Goal: Task Accomplishment & Management: Complete application form

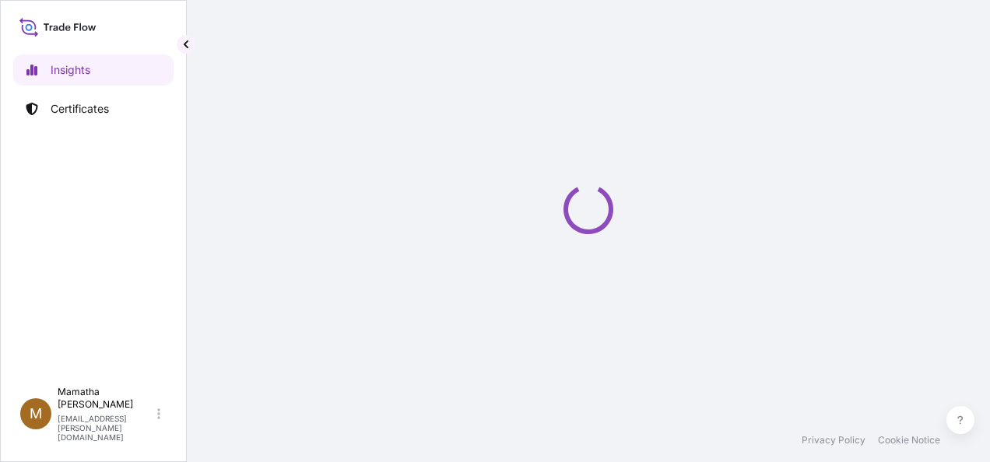
select select "2025"
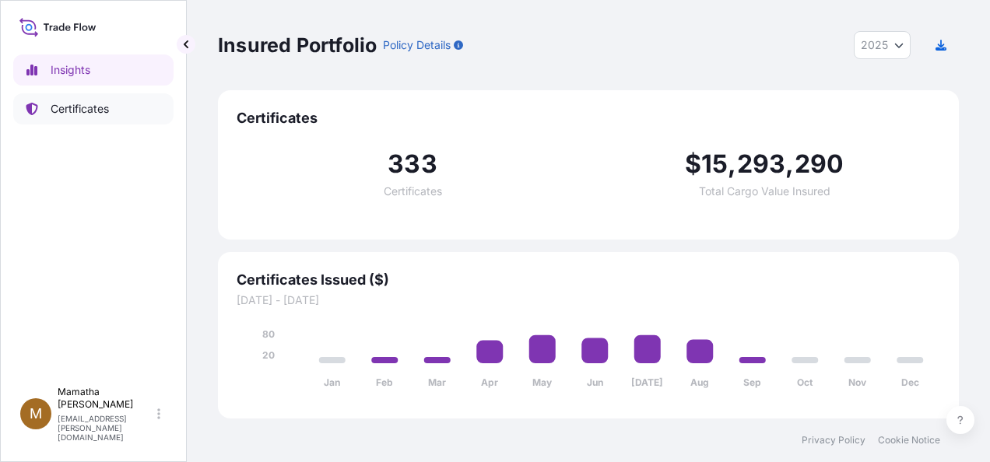
click at [92, 108] on p "Certificates" at bounding box center [80, 109] width 58 height 16
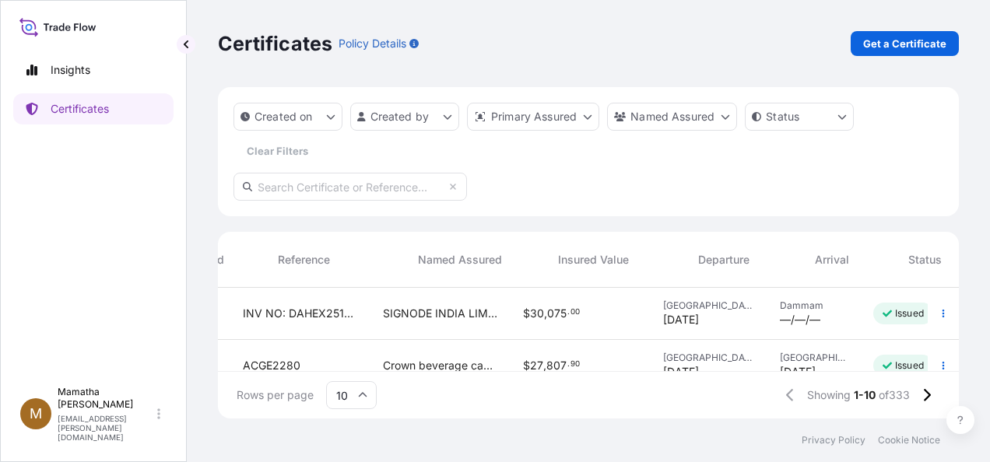
scroll to position [0, 446]
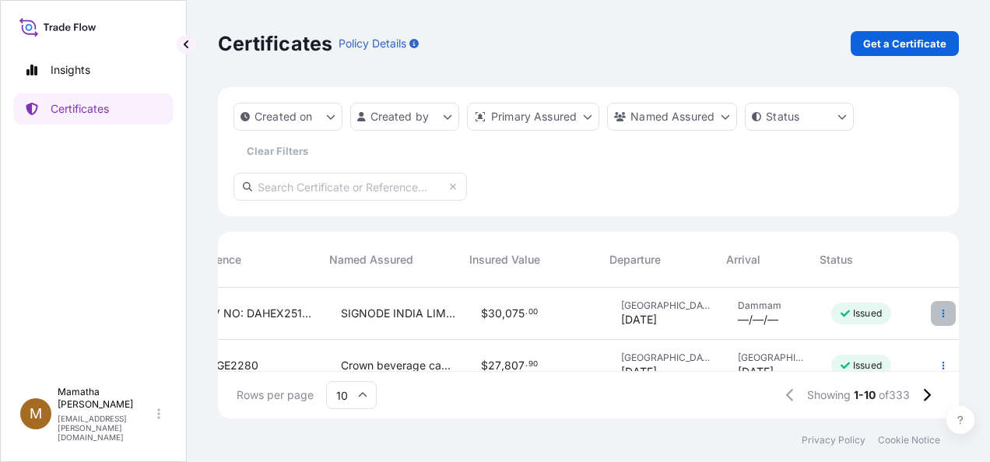
click at [939, 310] on icon "button" at bounding box center [943, 313] width 9 height 9
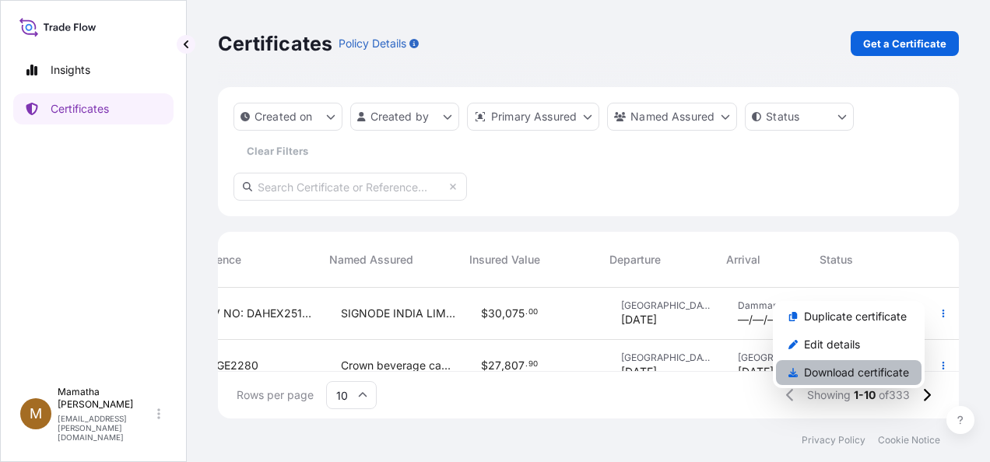
click at [838, 375] on p "Download certificate" at bounding box center [856, 373] width 105 height 16
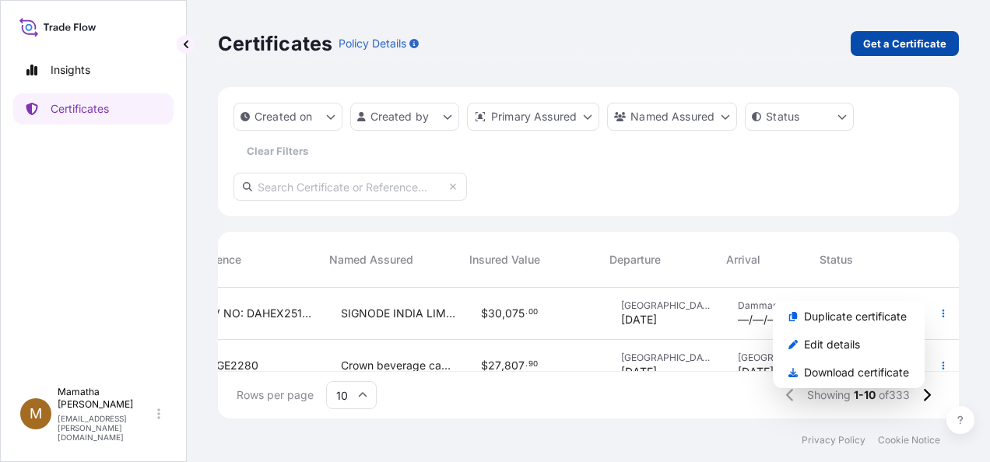
click at [894, 45] on p "Get a Certificate" at bounding box center [904, 44] width 83 height 16
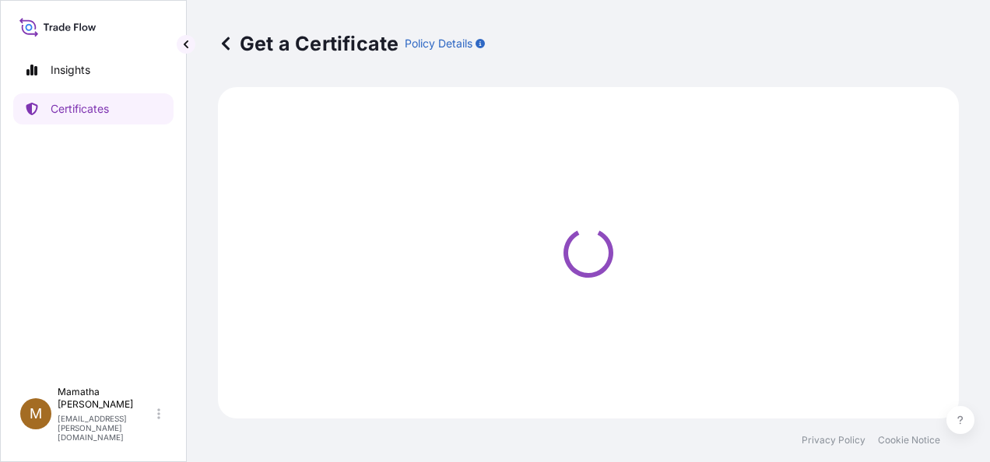
select select "Sea"
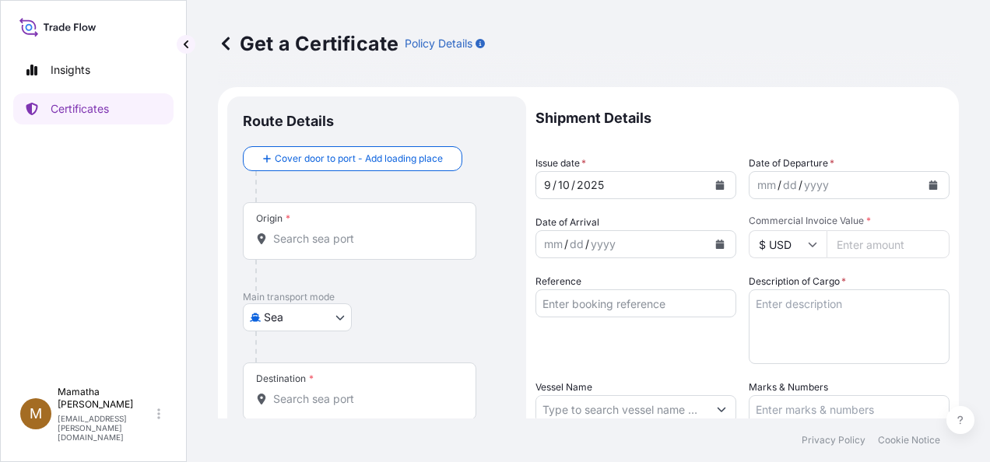
click at [856, 248] on input "Commercial Invoice Value *" at bounding box center [888, 244] width 123 height 28
type input "230296"
click at [811, 184] on div "yyyy" at bounding box center [817, 185] width 28 height 19
click at [929, 181] on icon "Calendar" at bounding box center [933, 185] width 9 height 9
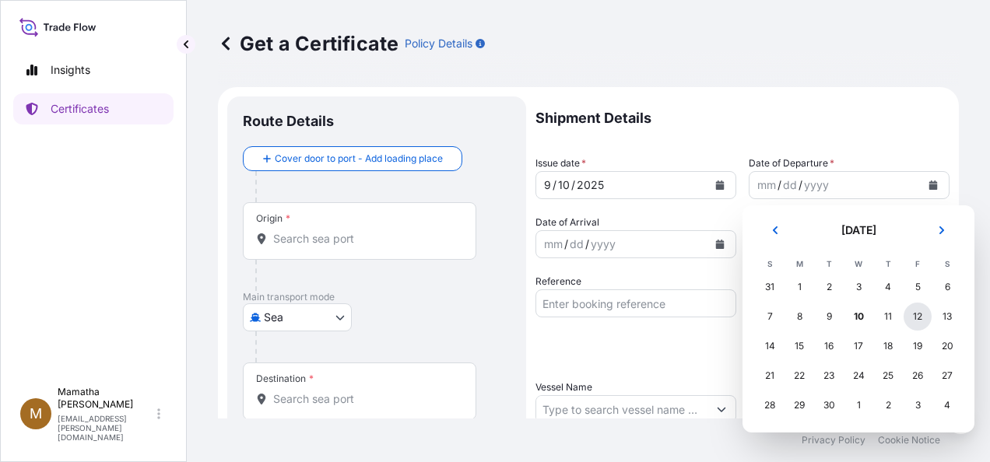
click at [915, 322] on div "12" at bounding box center [918, 317] width 28 height 28
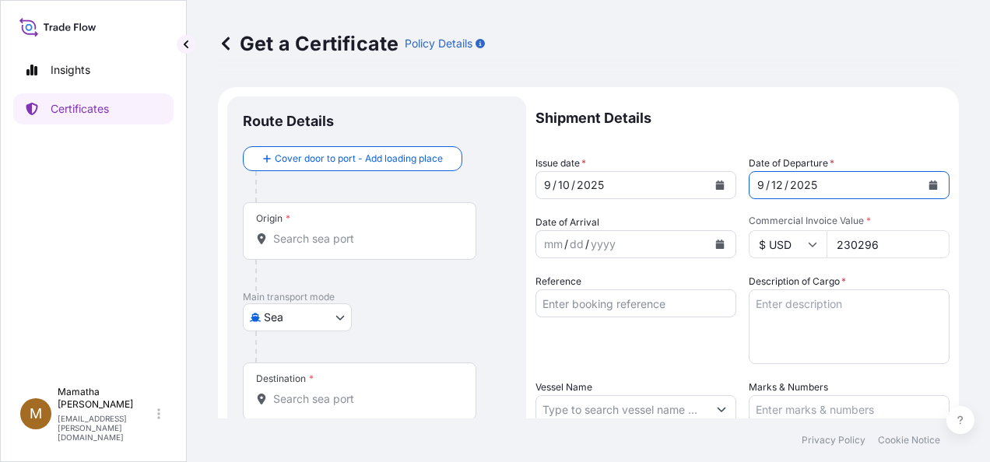
click at [578, 305] on input "Reference" at bounding box center [636, 304] width 201 height 28
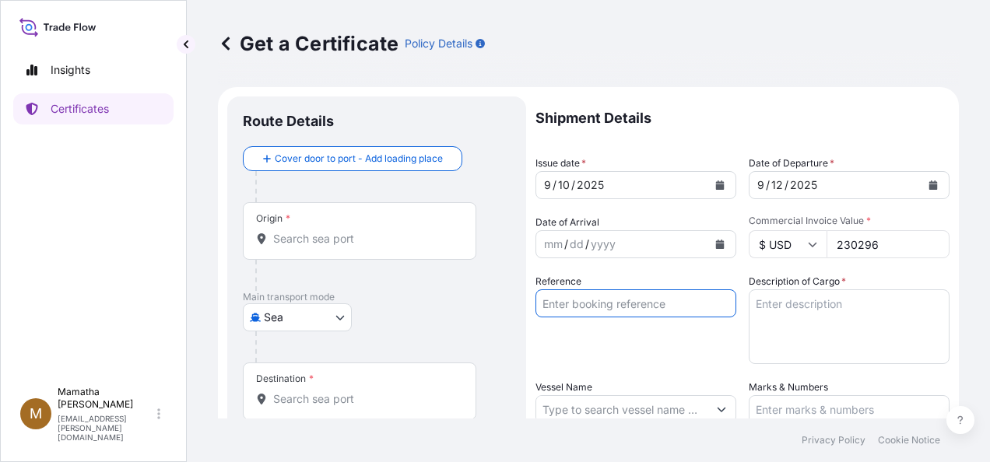
paste input "INVOICE NO"
paste input "PSMEX251029"
paste input "[DATE]"
type input "INVOICE NO: PSMEX251029 and date : [DATE]"
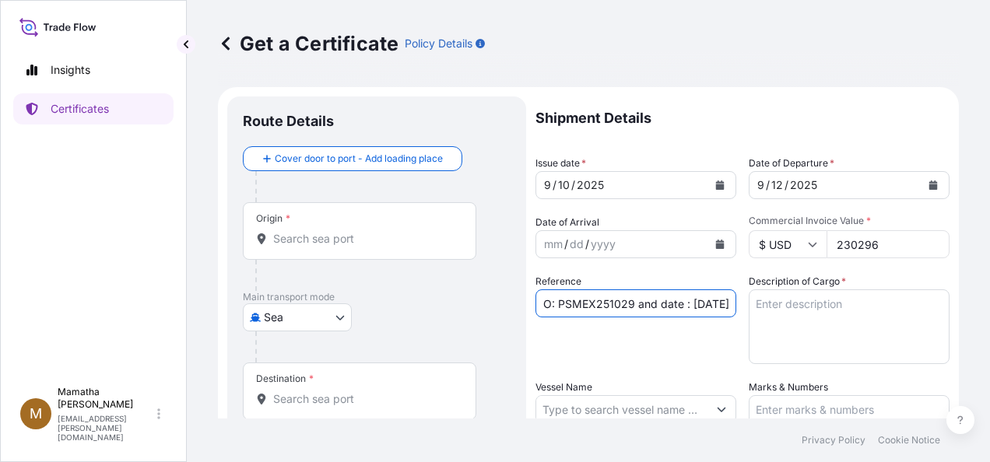
scroll to position [0, 0]
click at [799, 302] on textarea "Description of Cargo *" at bounding box center [849, 327] width 201 height 75
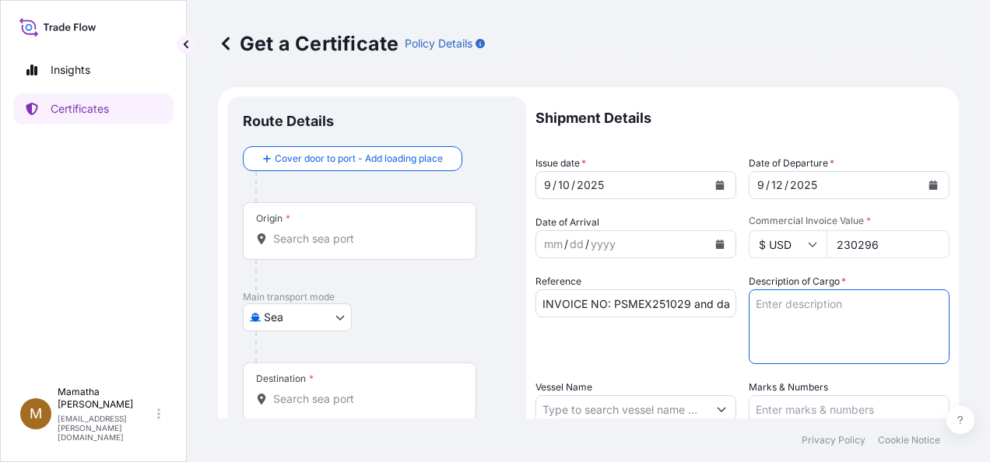
paste textarea "AUTOMATIC STRAPPING MACHINE M410AW-114-CH3M-1H-A"
type textarea "AUTOMATIC STRAPPING MACHINE M410AW-114-CH3M-1H-A"
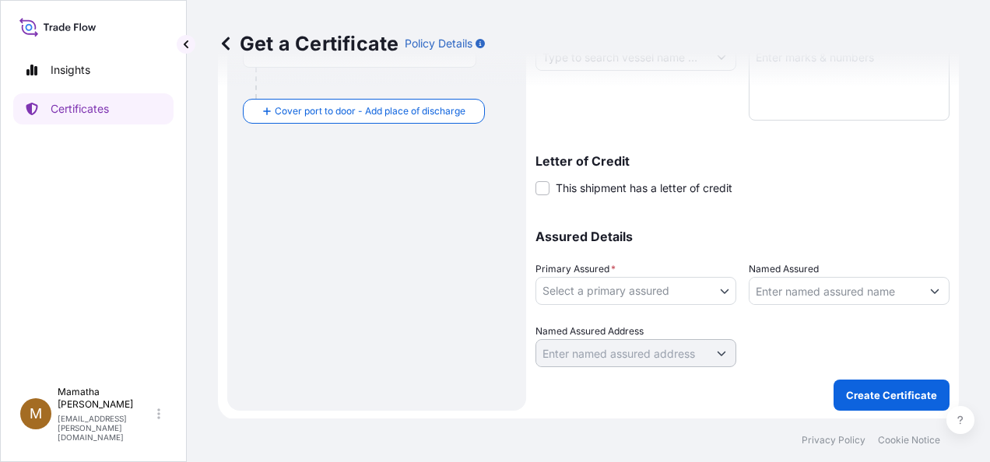
scroll to position [353, 0]
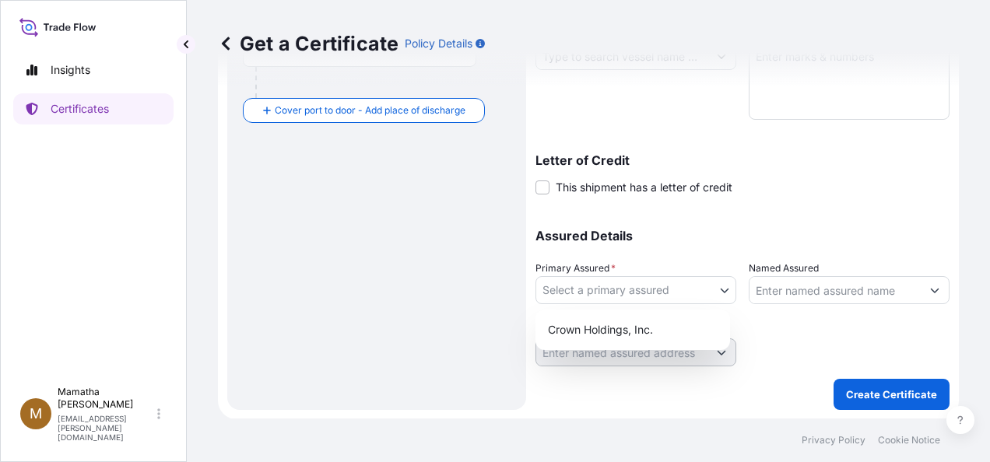
click at [625, 290] on body "Insights Certificates M [PERSON_NAME] [PERSON_NAME][EMAIL_ADDRESS][PERSON_NAME]…" at bounding box center [495, 231] width 990 height 462
click at [615, 334] on div "Crown Holdings, Inc." at bounding box center [633, 330] width 182 height 28
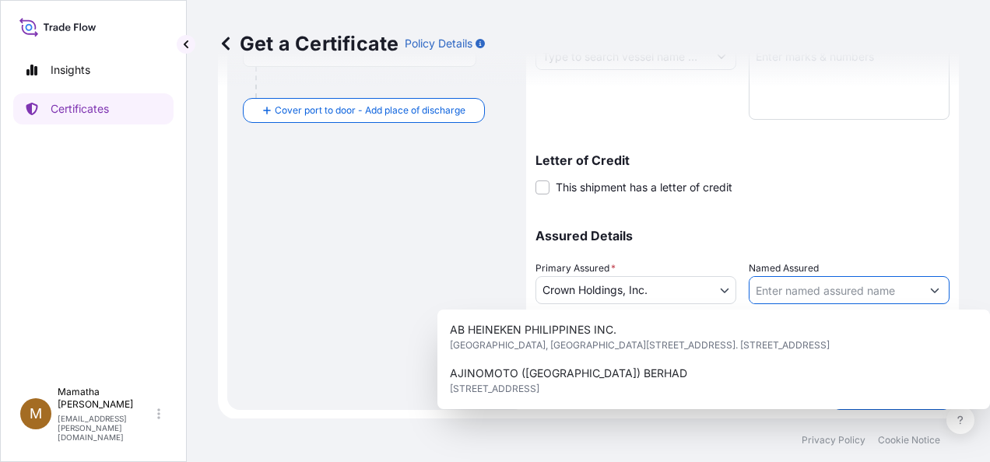
click at [774, 294] on input "Named Assured" at bounding box center [835, 290] width 171 height 28
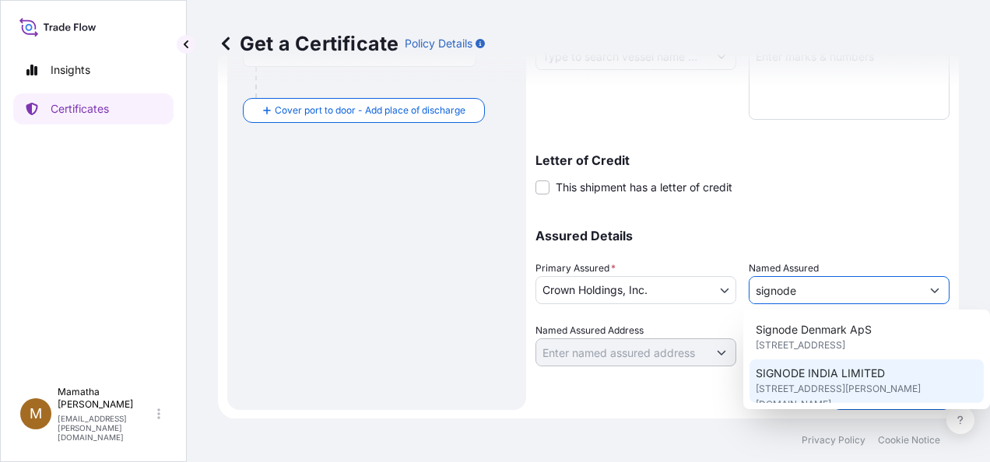
click at [820, 381] on span "SIGNODE INDIA LIMITED" at bounding box center [820, 374] width 129 height 16
type input "SIGNODE INDIA LIMITED"
type input "[STREET_ADDRESS][PERSON_NAME][DOMAIN_NAME],"
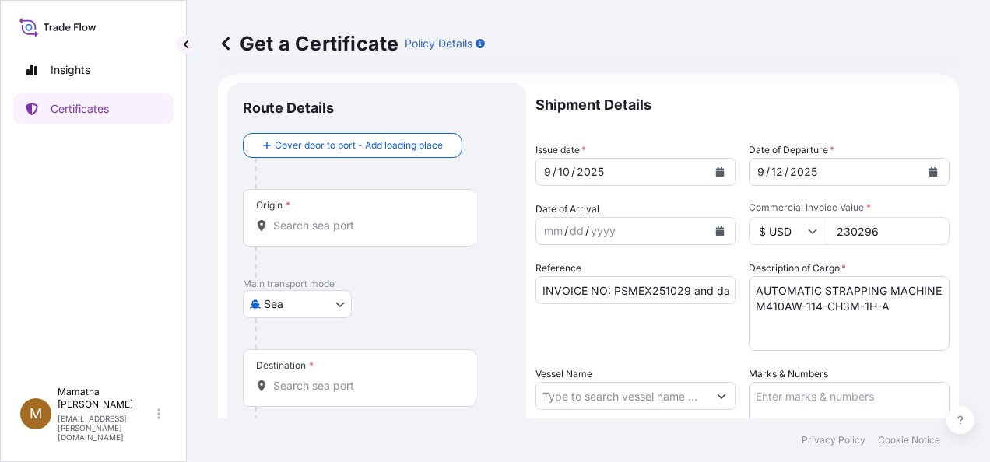
scroll to position [0, 0]
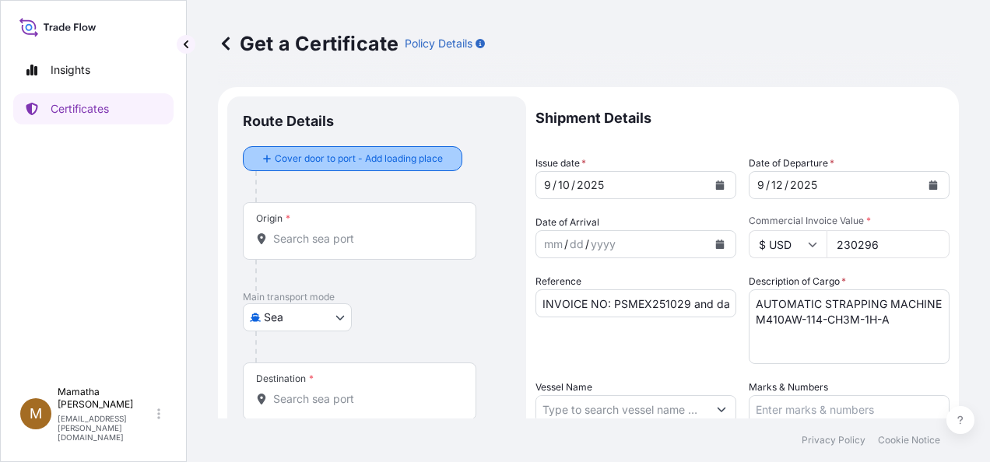
type input "SIGNODE INDIA LIMITED"
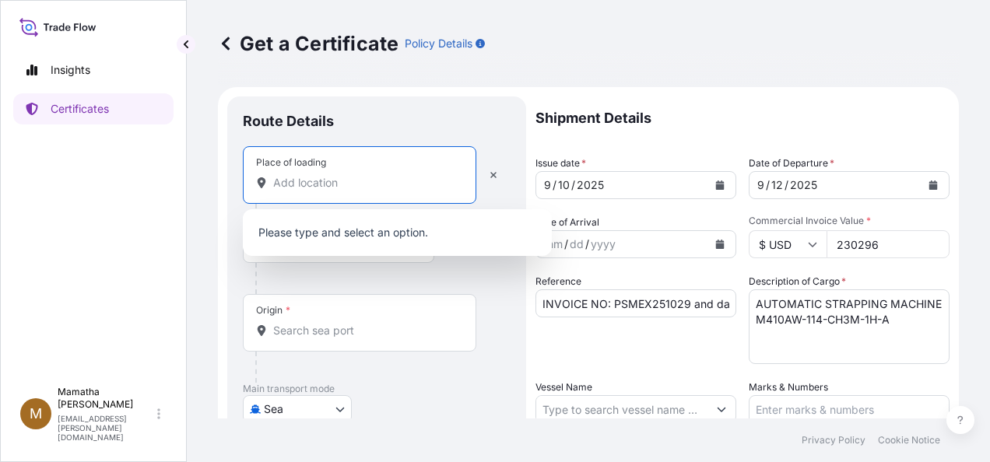
click at [310, 181] on input "Place of loading" at bounding box center [365, 183] width 184 height 16
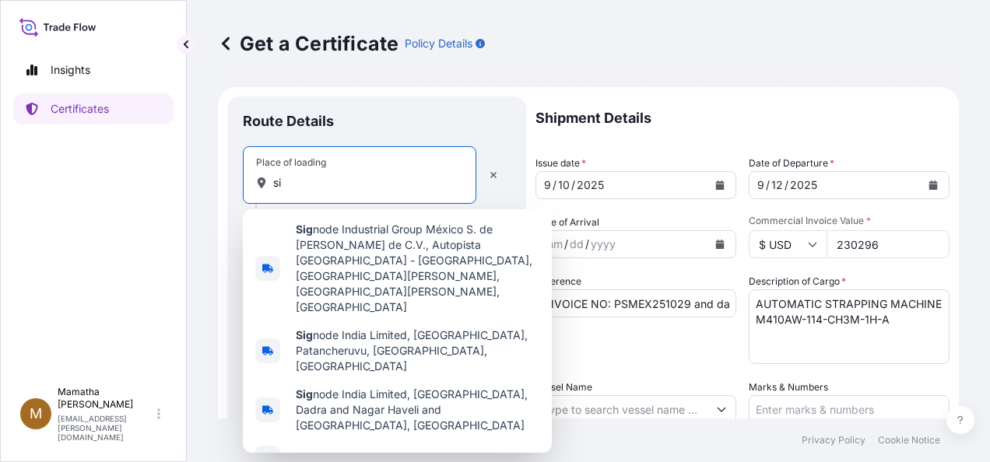
type input "s"
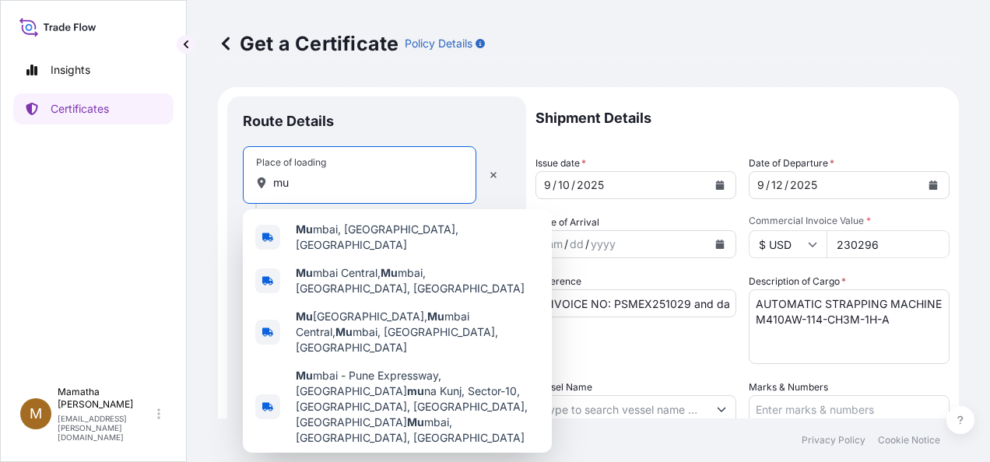
type input "m"
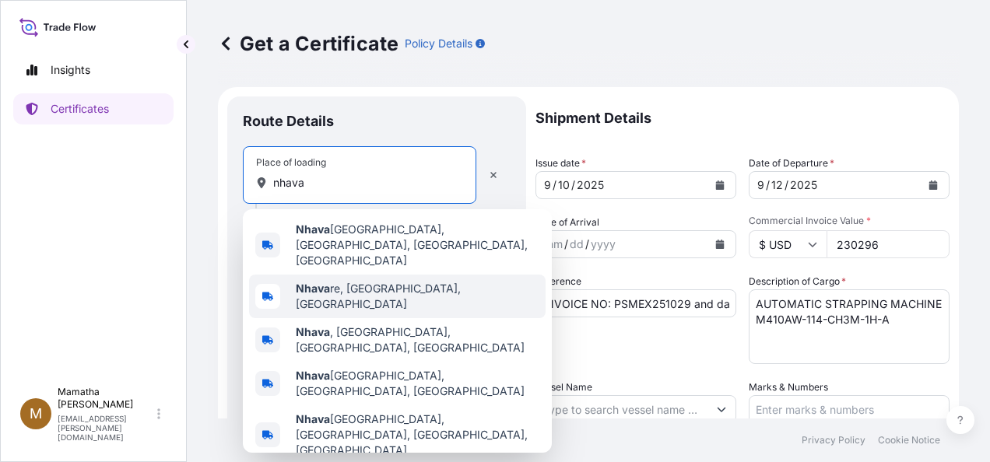
click at [359, 281] on span "Nhava re, [GEOGRAPHIC_DATA], [GEOGRAPHIC_DATA]" at bounding box center [418, 296] width 244 height 31
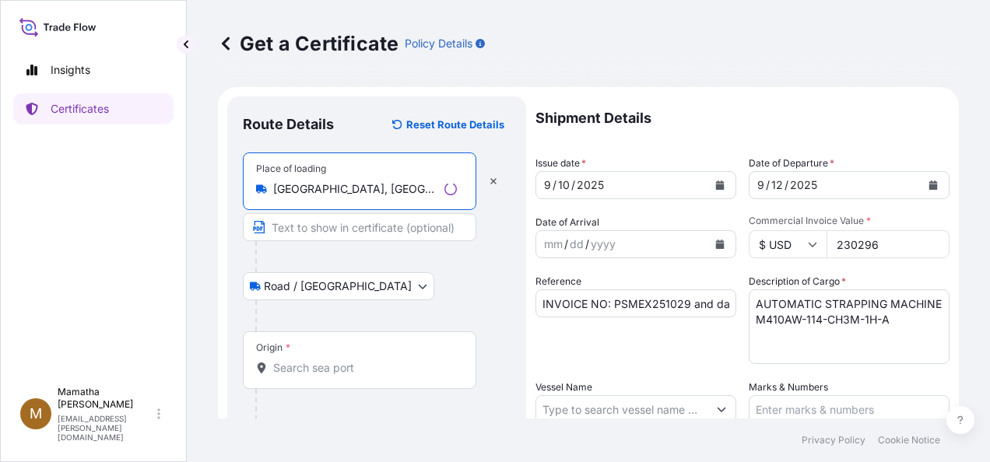
click at [430, 191] on input "[GEOGRAPHIC_DATA], [GEOGRAPHIC_DATA], [GEOGRAPHIC_DATA]" at bounding box center [355, 189] width 165 height 16
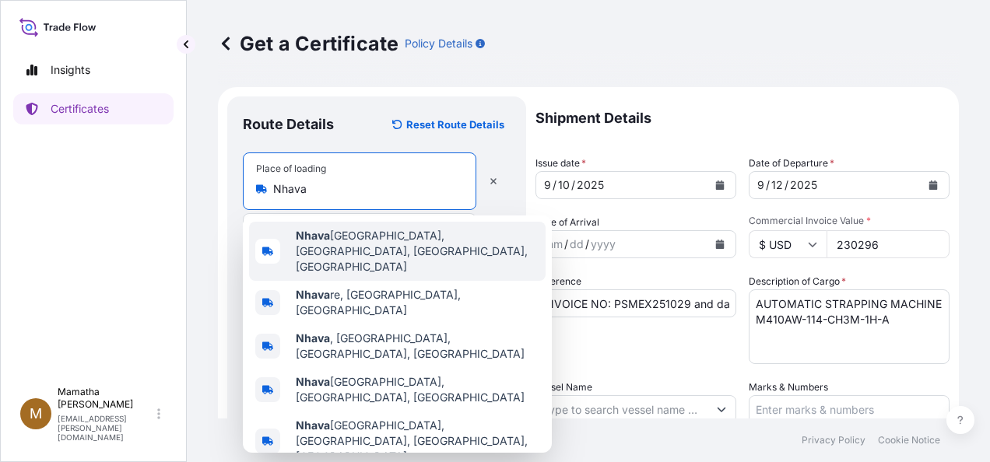
click at [395, 234] on span "[GEOGRAPHIC_DATA], [GEOGRAPHIC_DATA], [GEOGRAPHIC_DATA], [GEOGRAPHIC_DATA]" at bounding box center [418, 251] width 244 height 47
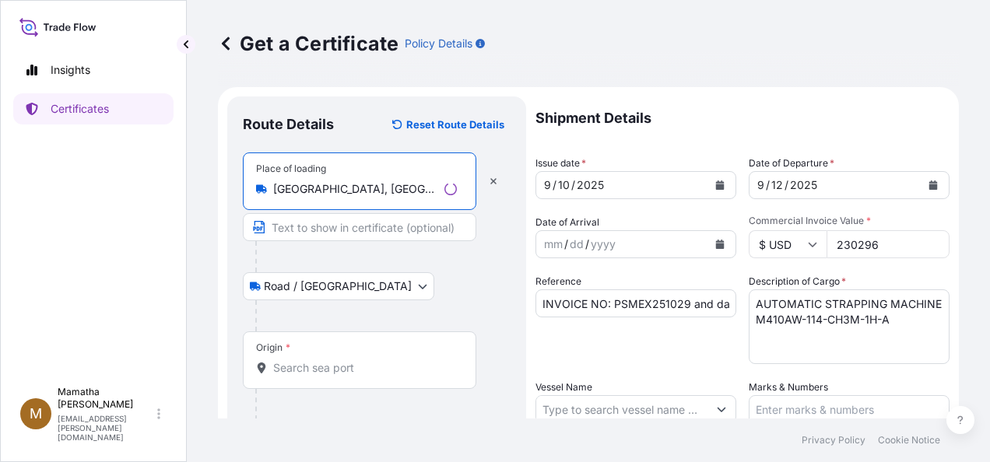
type input "[GEOGRAPHIC_DATA], [GEOGRAPHIC_DATA], [GEOGRAPHIC_DATA], [GEOGRAPHIC_DATA]"
click at [335, 229] on input "Text to appear on certificate" at bounding box center [360, 227] width 234 height 28
paste input "SIGNODE INDIA LIMITED"
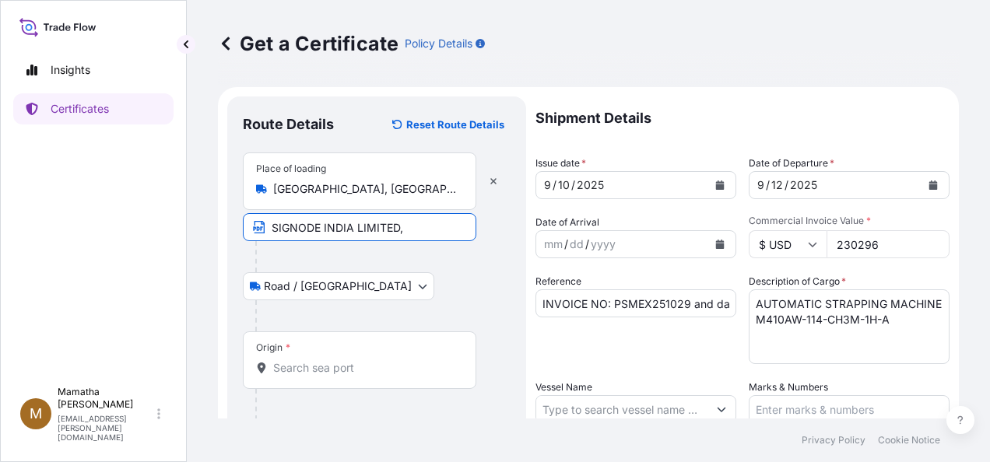
paste input "3RD FLOOR , [PERSON_NAME]"
paste input "[DOMAIN_NAME].:[STREET_ADDRESS]"
paste input "[GEOGRAPHIC_DATA], [GEOGRAPHIC_DATA] - 500 034"
type input "SIGNODE INDIA LIMITED, [STREET_ADDRESS][PERSON_NAME][DOMAIN_NAME]"
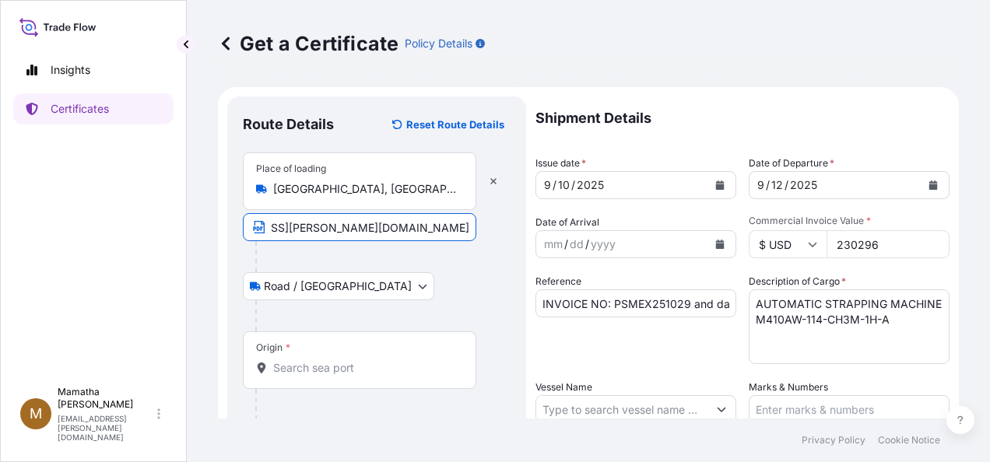
scroll to position [0, 0]
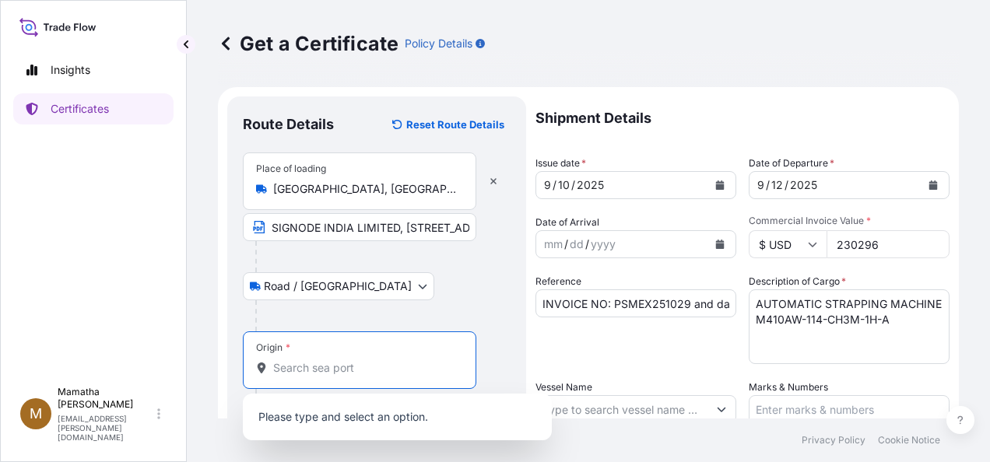
click at [299, 362] on input "Origin *" at bounding box center [365, 368] width 184 height 16
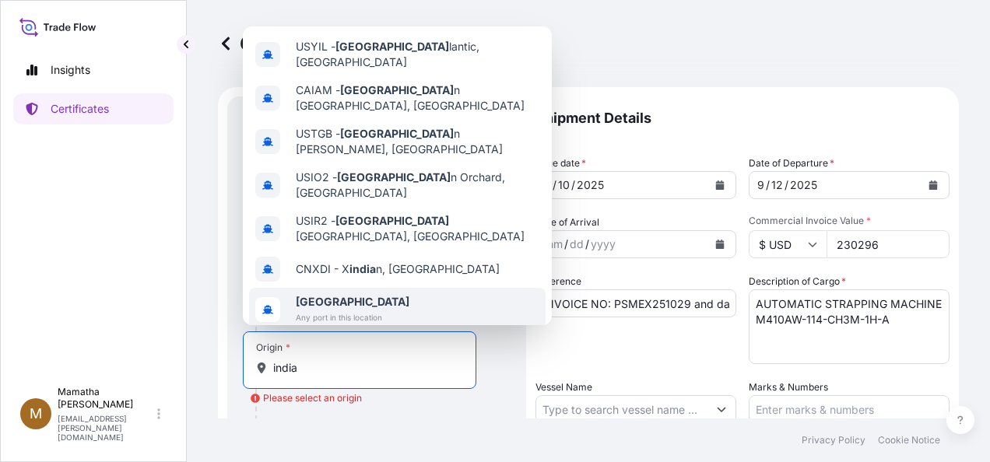
click at [367, 294] on span "[GEOGRAPHIC_DATA]" at bounding box center [353, 302] width 114 height 16
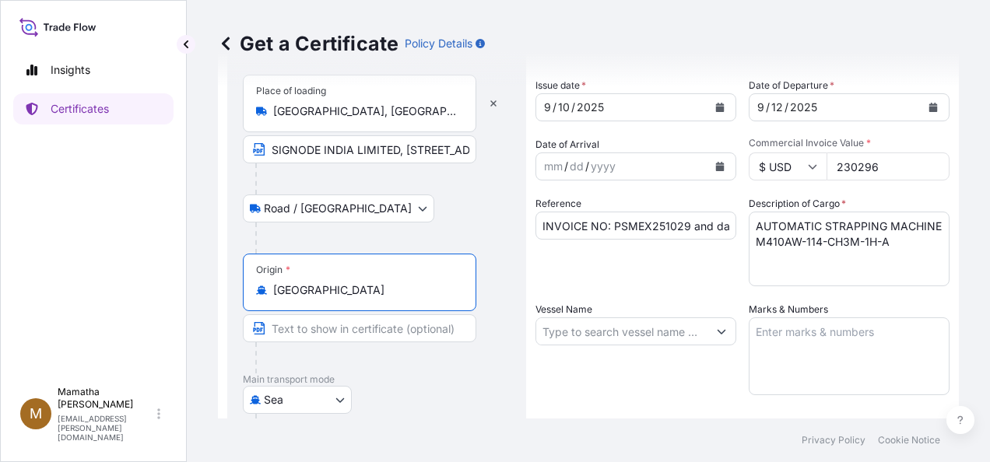
scroll to position [149, 0]
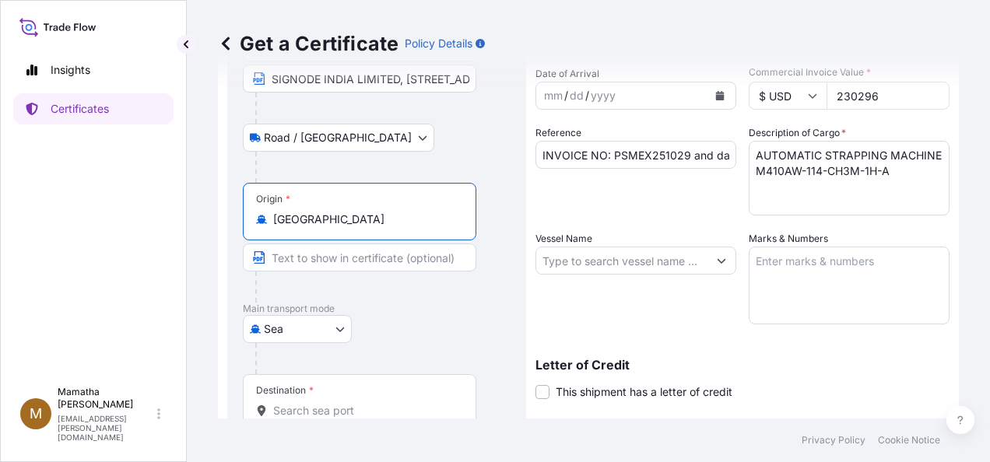
type input "[GEOGRAPHIC_DATA]"
click at [299, 255] on input "Text to appear on certificate" at bounding box center [360, 258] width 234 height 28
paste input "MA3767A-REV2 DT [DATE]"
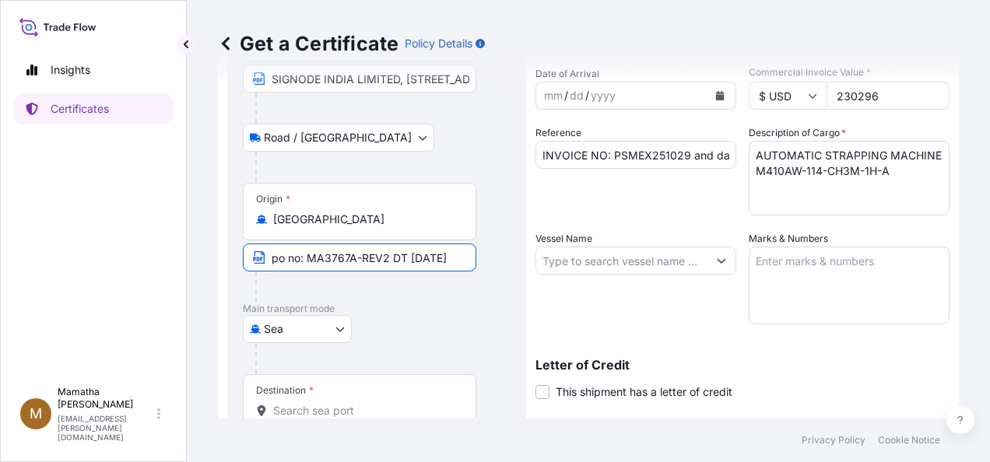
scroll to position [0, 14]
type input "po no: MA3767A-REV2 DT [DATE]"
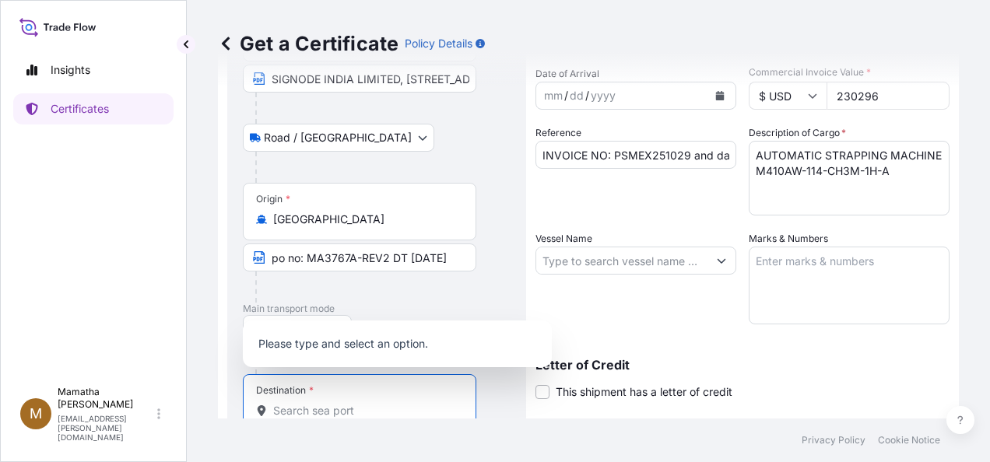
scroll to position [0, 0]
click at [292, 403] on input "Destination *" at bounding box center [365, 411] width 184 height 16
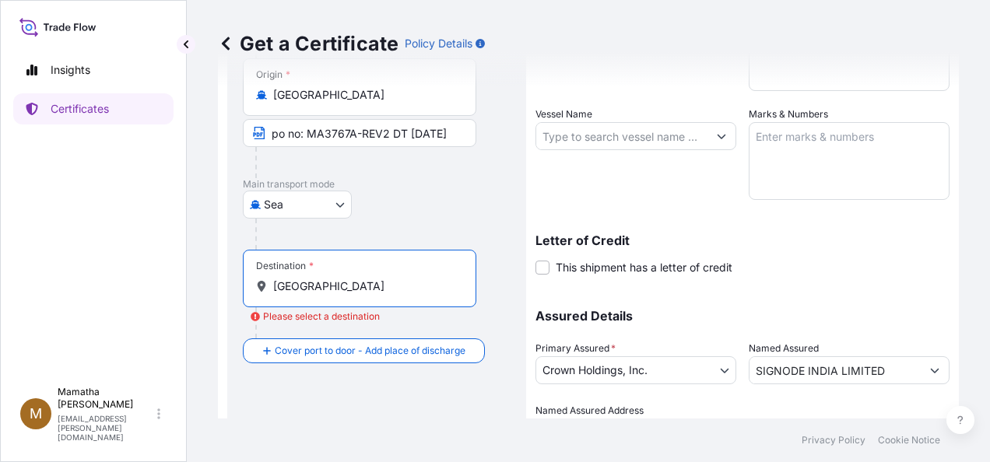
scroll to position [276, 0]
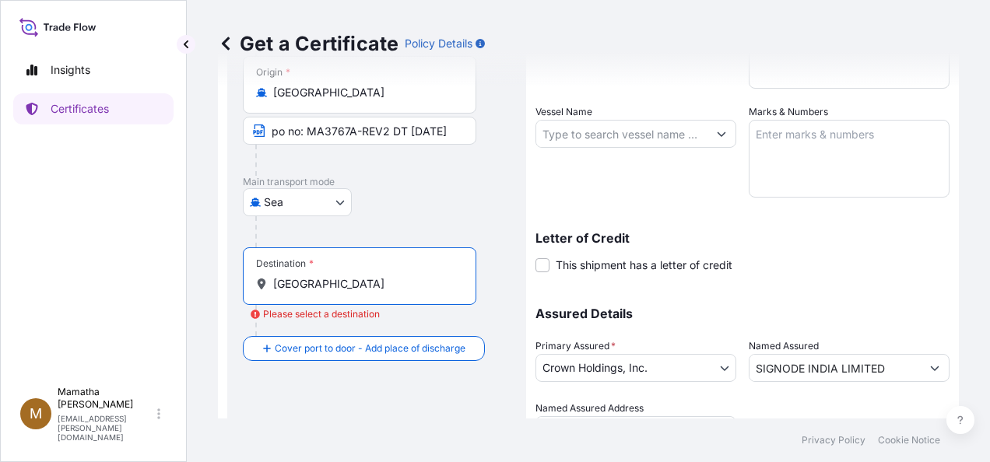
click at [329, 285] on input "[GEOGRAPHIC_DATA]" at bounding box center [365, 284] width 184 height 16
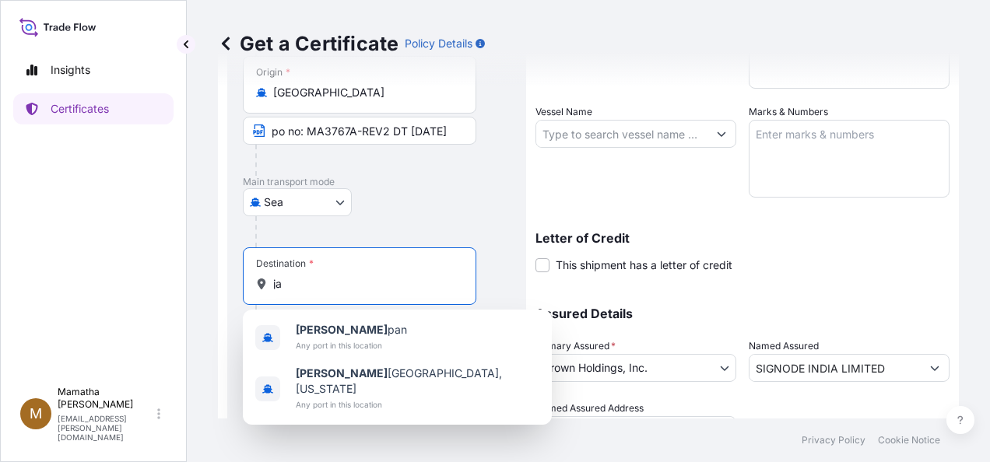
type input "j"
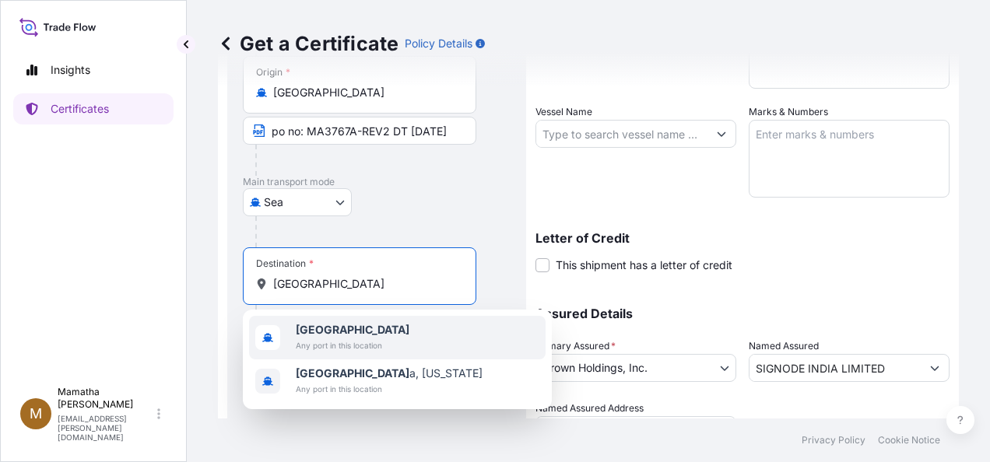
click at [353, 344] on span "Any port in this location" at bounding box center [353, 346] width 114 height 16
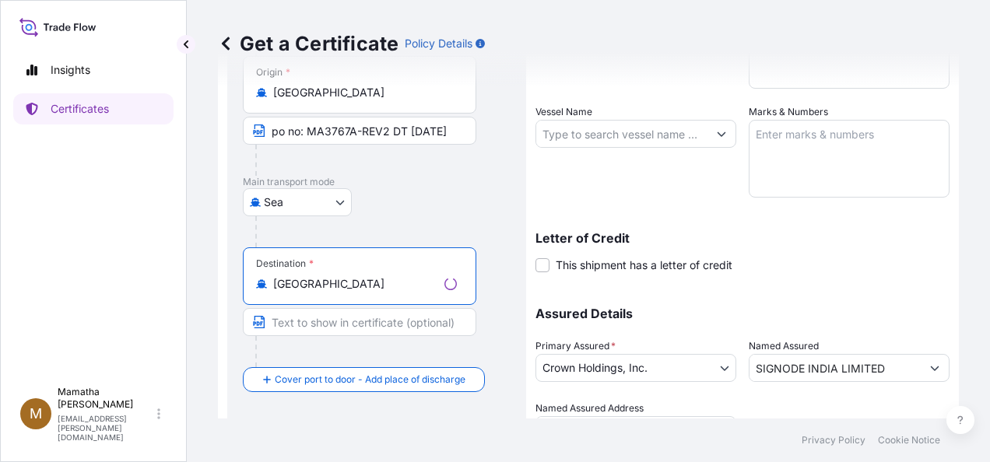
type input "[GEOGRAPHIC_DATA]"
click at [315, 321] on input "Text to appear on certificate" at bounding box center [360, 322] width 234 height 28
paste input "SIGNODE JAPAN K.K."
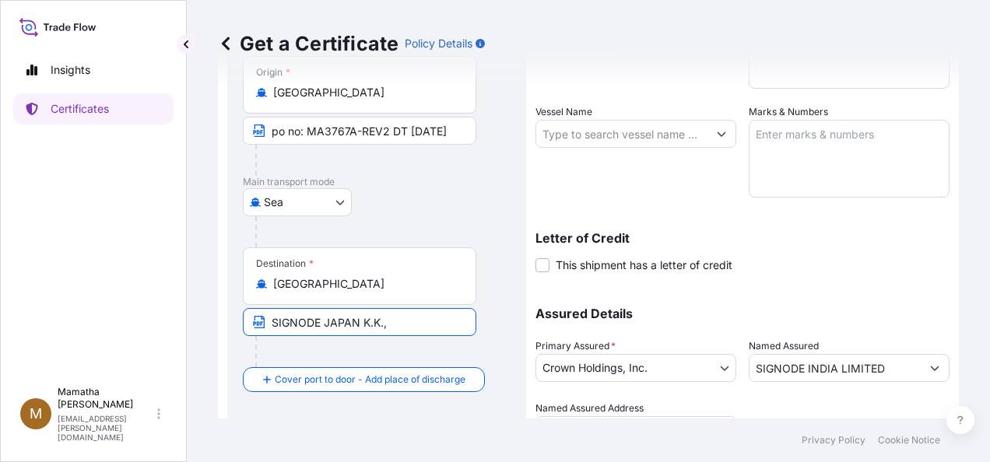
paste input "1-2-4, MINATOJIMA"
type input "SIGNODE JAPAN [STREET_ADDRESS]: [PHONE_NUMBER] CONTACT: [PERSON_NAME] Email: [E…"
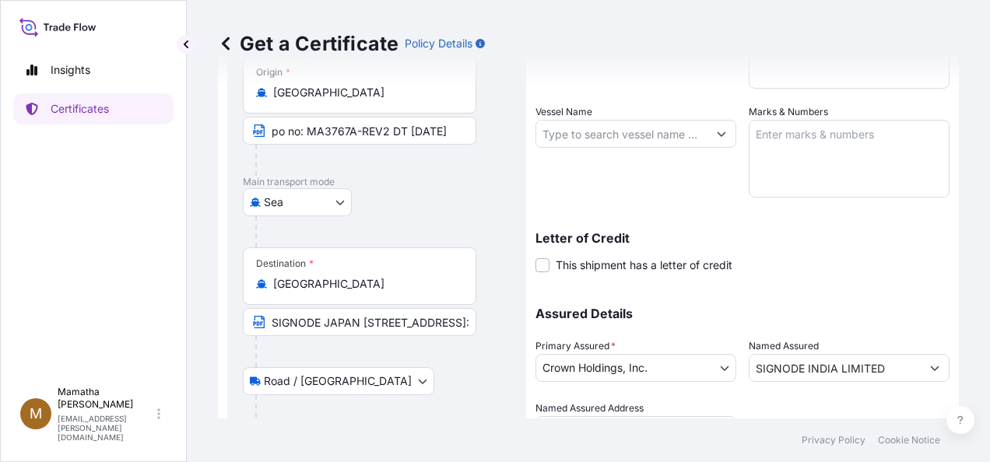
scroll to position [364, 0]
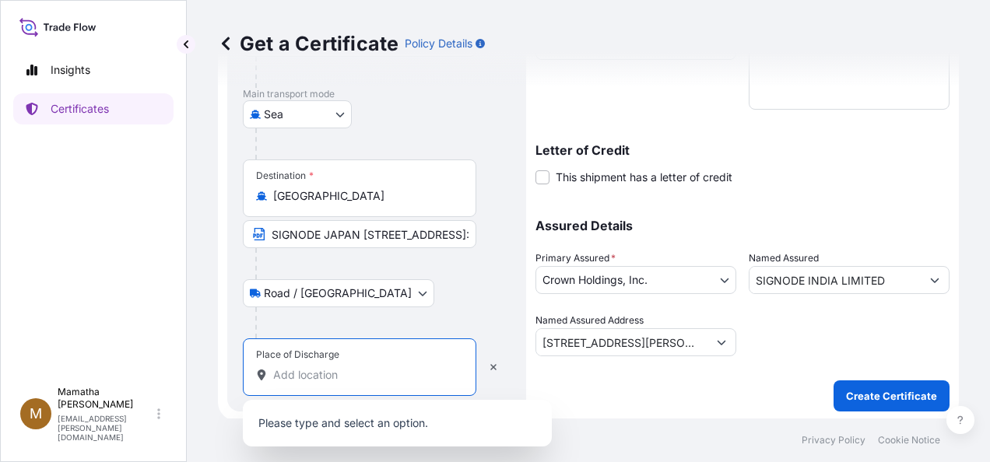
click at [321, 367] on input "Place of Discharge" at bounding box center [365, 375] width 184 height 16
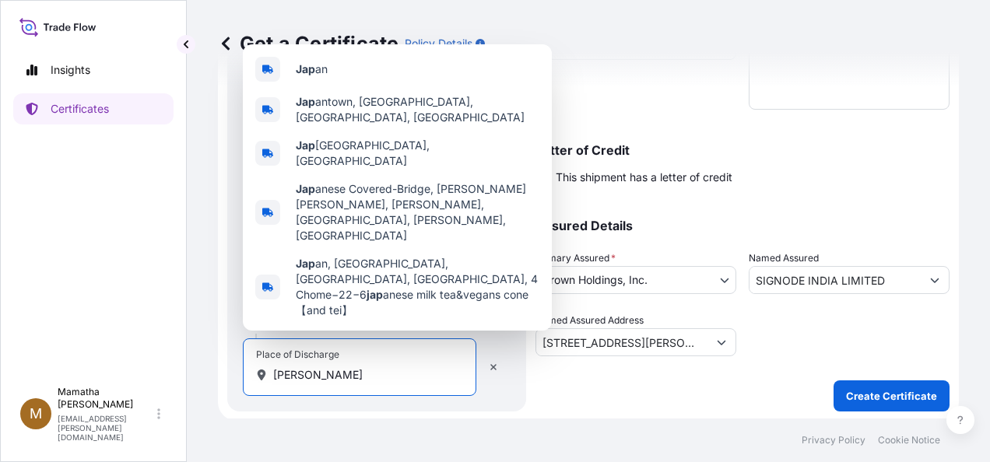
type input "J"
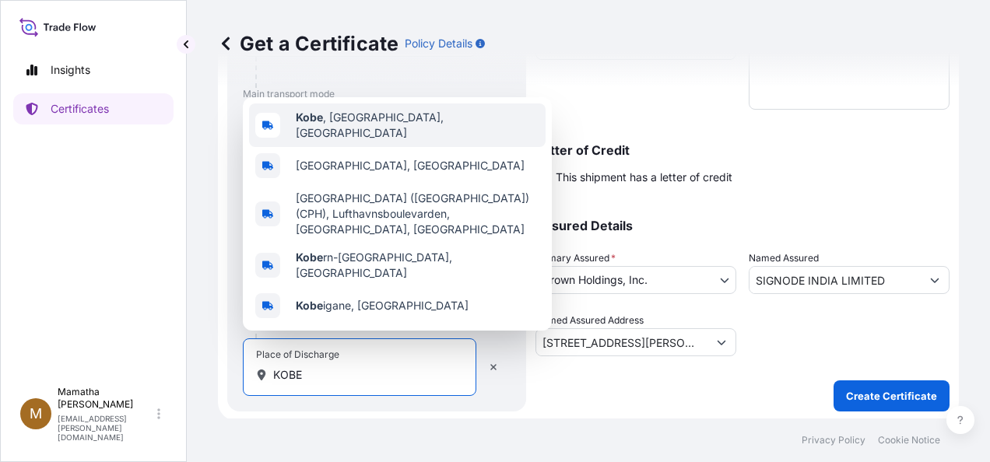
click at [382, 141] on span "Kobe , [GEOGRAPHIC_DATA], [GEOGRAPHIC_DATA]" at bounding box center [418, 125] width 244 height 31
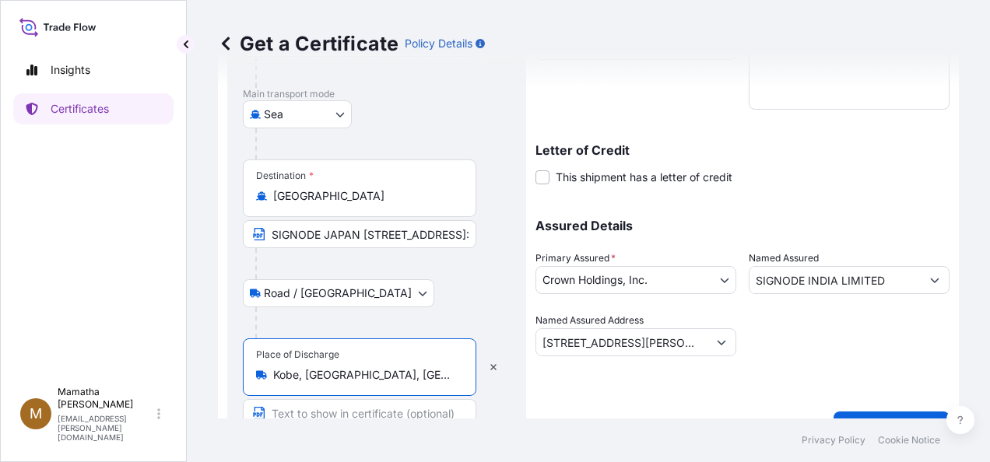
scroll to position [395, 0]
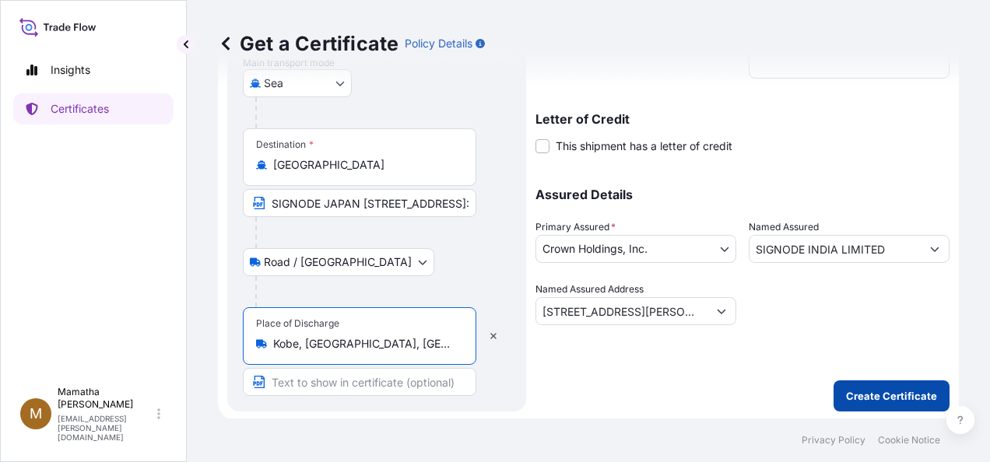
type input "Kobe, [GEOGRAPHIC_DATA], [GEOGRAPHIC_DATA]"
click at [876, 389] on p "Create Certificate" at bounding box center [891, 396] width 91 height 16
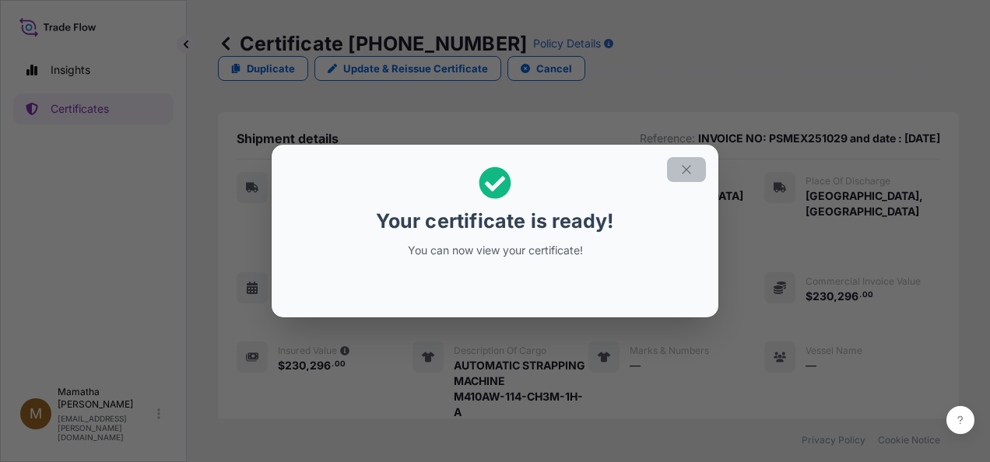
click at [687, 171] on icon "button" at bounding box center [687, 170] width 14 height 14
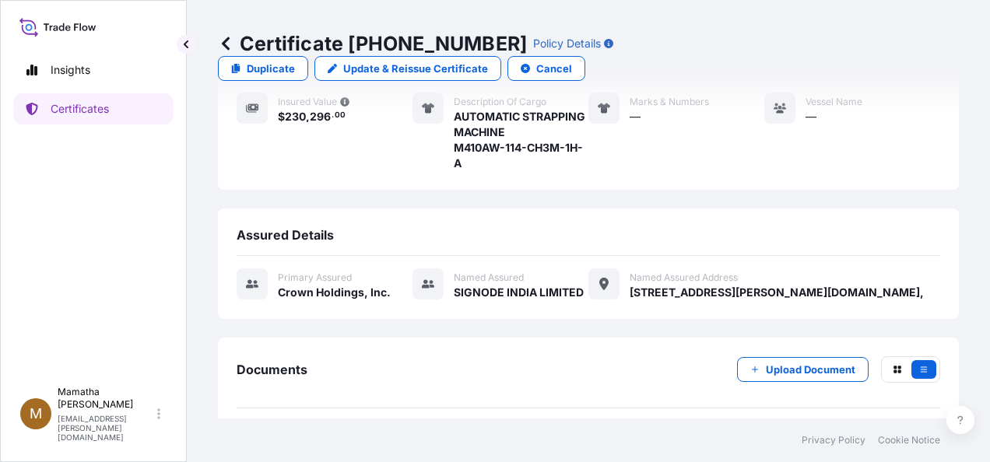
scroll to position [271, 0]
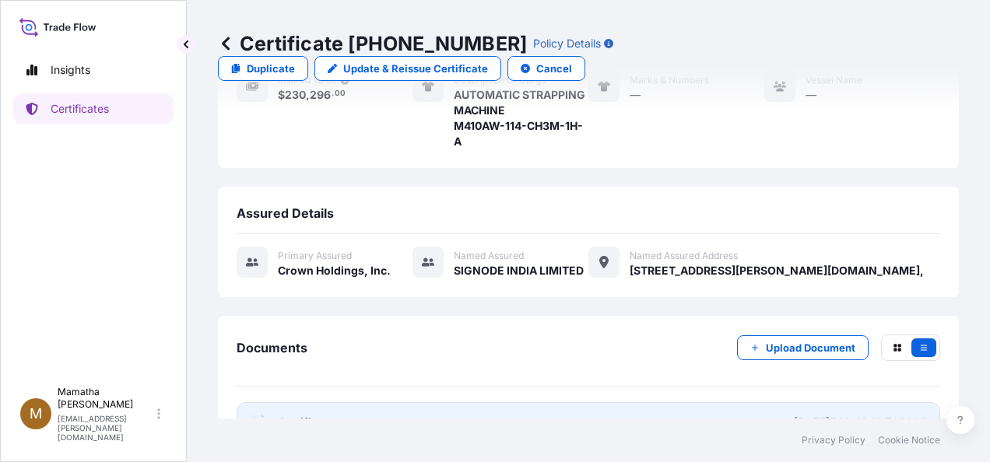
click at [290, 415] on span "Certificate" at bounding box center [306, 423] width 56 height 16
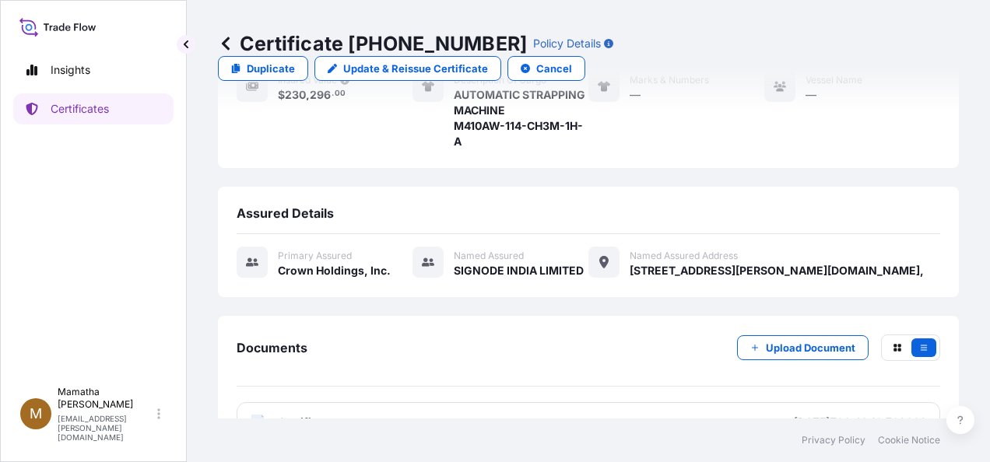
scroll to position [0, 0]
